Goal: Complete application form

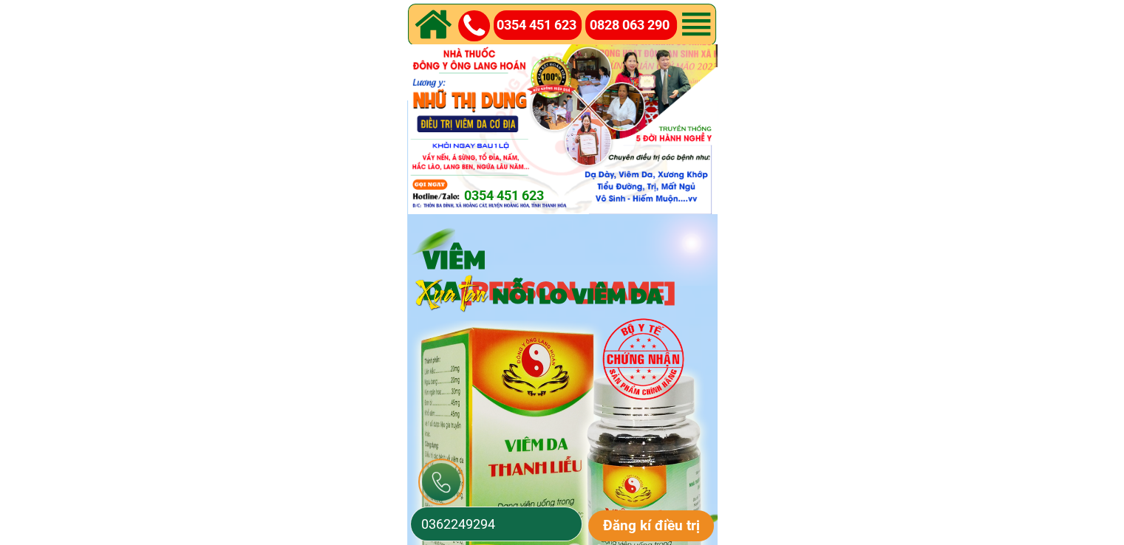
click at [525, 533] on input "0362249294" at bounding box center [495, 523] width 157 height 33
click at [524, 531] on input "0362249294" at bounding box center [495, 523] width 157 height 33
paste input "0975392919"
click at [537, 515] on input "03622492940975392919" at bounding box center [495, 523] width 157 height 33
click at [537, 516] on input "03622492940975392919" at bounding box center [495, 523] width 157 height 33
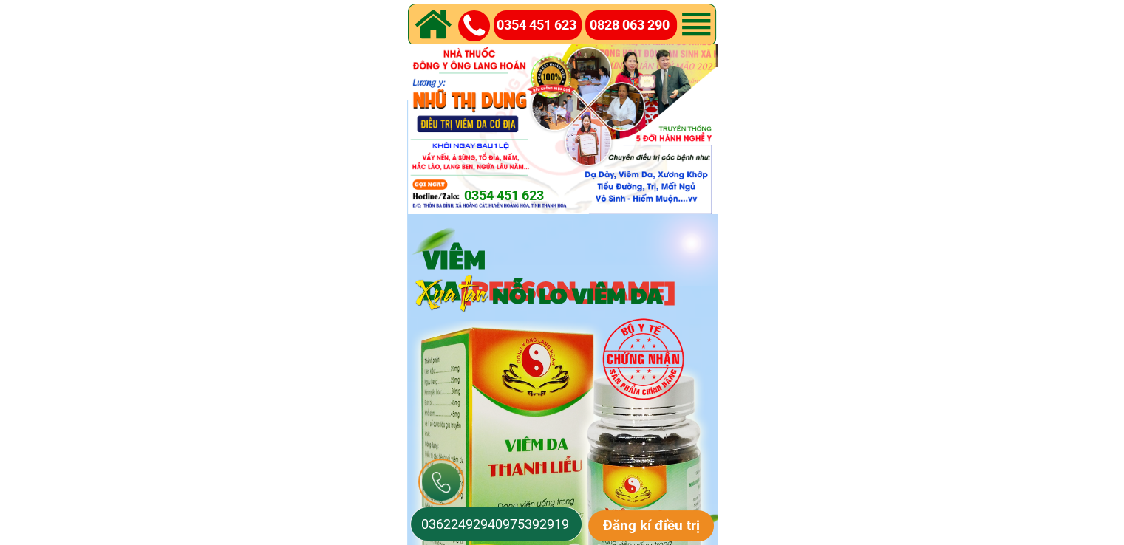
click at [537, 516] on input "03622492940975392919" at bounding box center [495, 523] width 157 height 33
paste input "tel"
type input "0975392919"
click at [645, 524] on p "Đăng kí điều trị" at bounding box center [651, 525] width 126 height 31
